Goal: Information Seeking & Learning: Learn about a topic

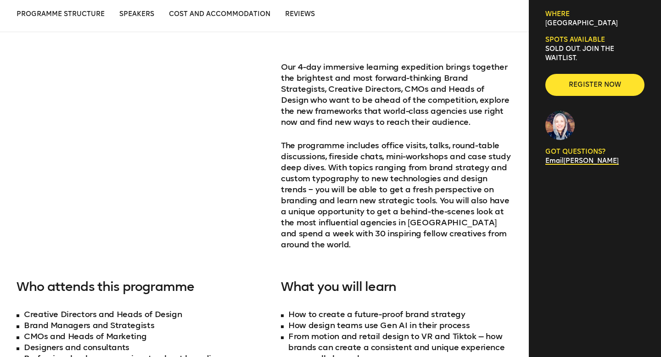
scroll to position [385, 0]
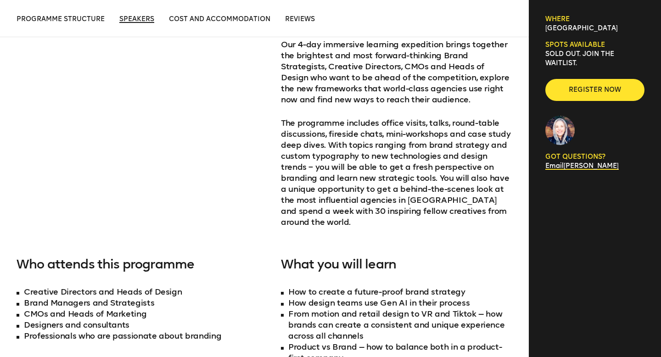
click at [138, 21] on span "Speakers" at bounding box center [136, 19] width 35 height 8
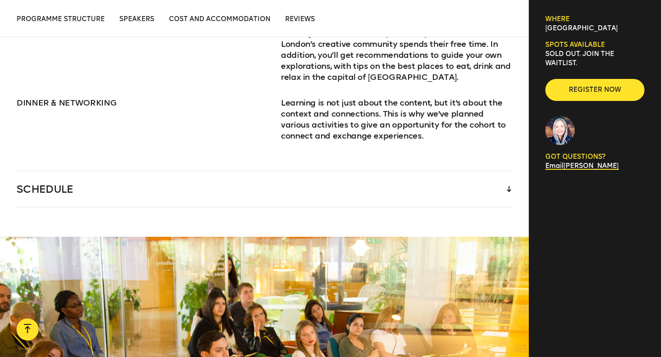
scroll to position [1290, 0]
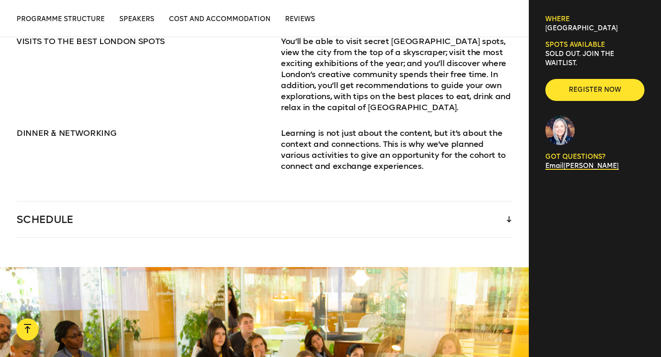
click at [213, 208] on div "SCHEDULE" at bounding box center [265, 220] width 496 height 36
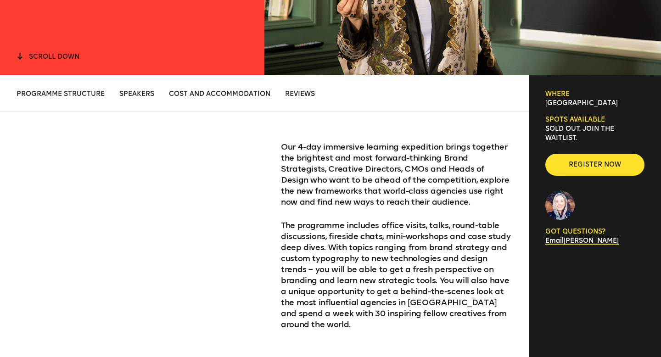
scroll to position [284, 0]
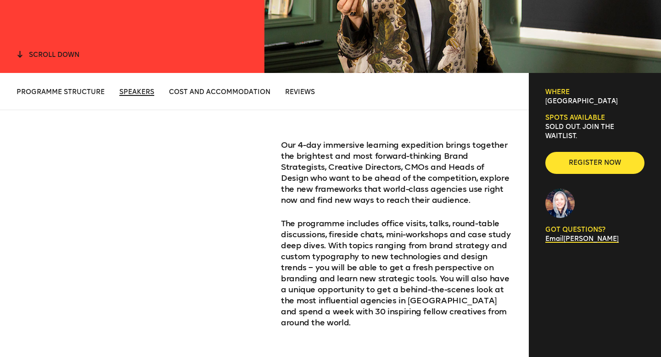
click at [134, 89] on span "Speakers" at bounding box center [136, 92] width 35 height 8
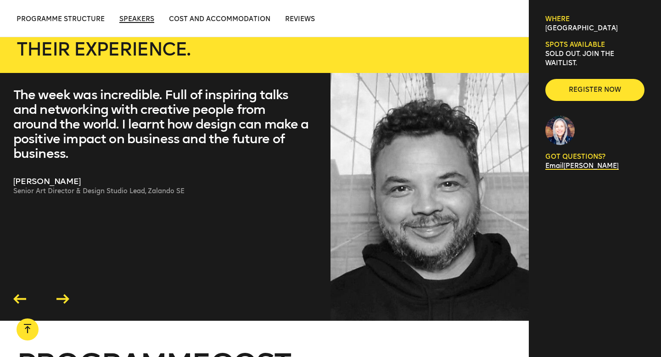
scroll to position [2685, 0]
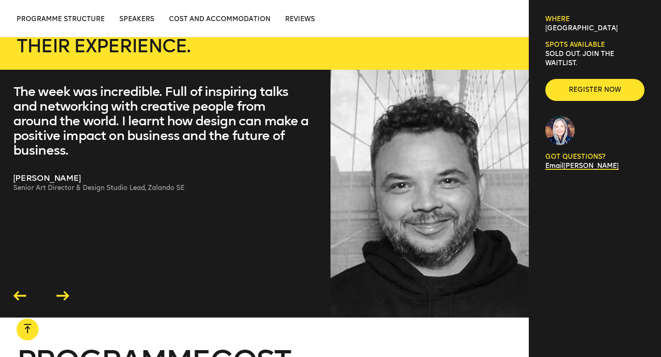
click at [64, 291] on icon at bounding box center [63, 296] width 13 height 10
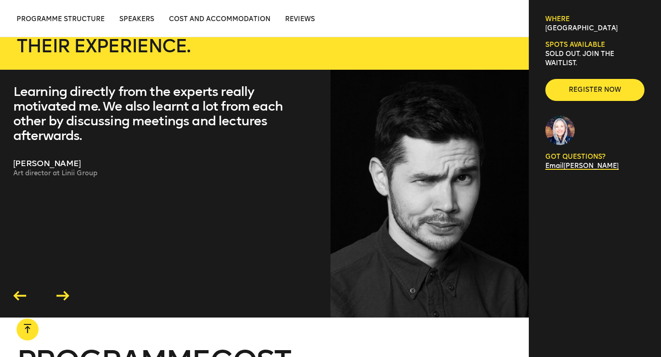
click at [64, 291] on icon at bounding box center [63, 296] width 13 height 10
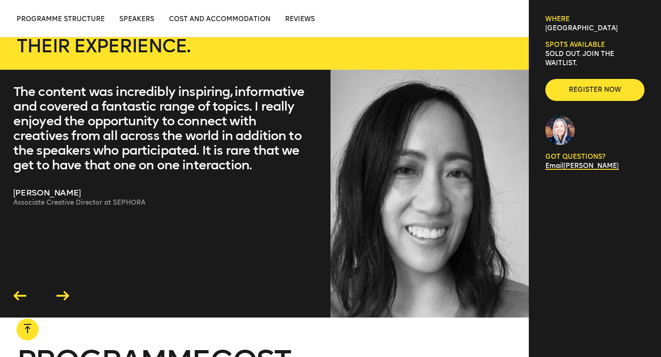
click at [64, 291] on icon at bounding box center [63, 296] width 13 height 10
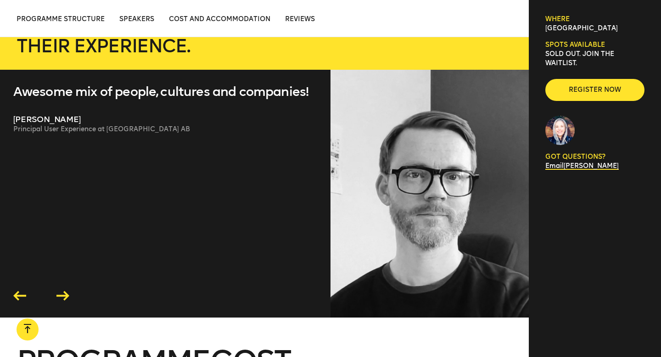
click at [64, 291] on icon at bounding box center [63, 296] width 13 height 10
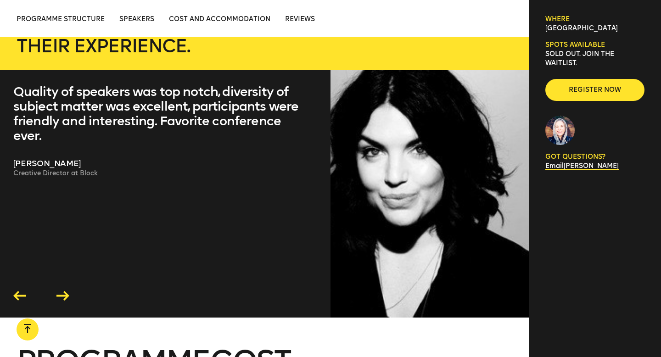
click at [64, 291] on icon at bounding box center [63, 296] width 13 height 10
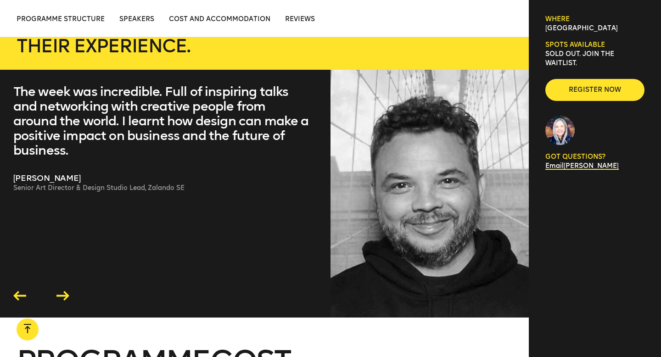
click at [64, 291] on icon at bounding box center [63, 296] width 13 height 10
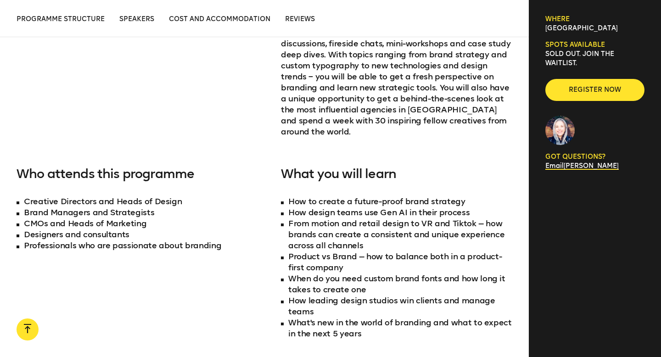
scroll to position [0, 0]
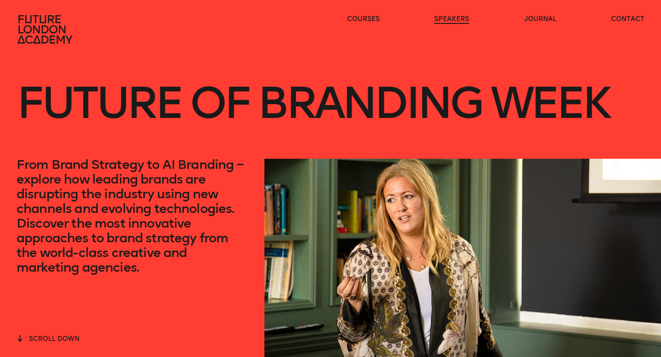
click at [447, 18] on link "speakers" at bounding box center [452, 19] width 35 height 9
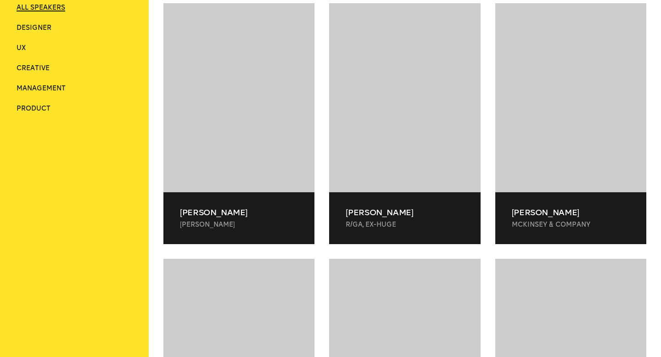
scroll to position [396, 0]
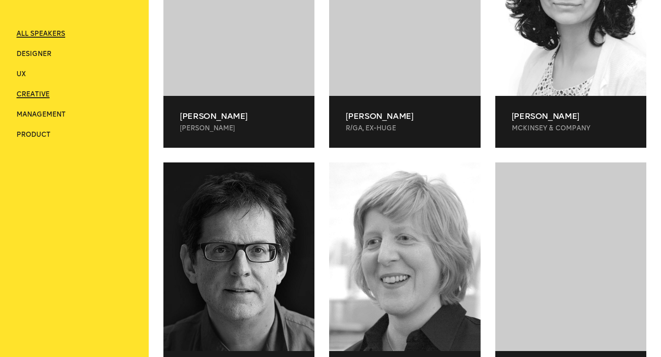
click at [40, 92] on span "Creative" at bounding box center [33, 94] width 33 height 8
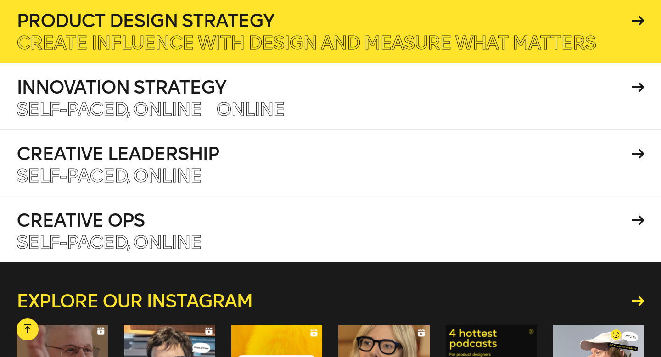
scroll to position [2214, 0]
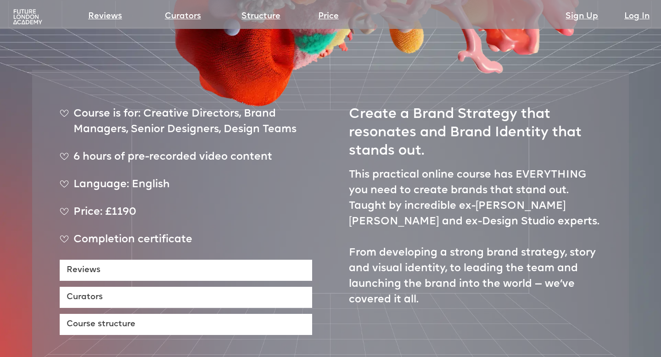
scroll to position [144, 0]
